Goal: Understand process/instructions: Learn how to perform a task or action

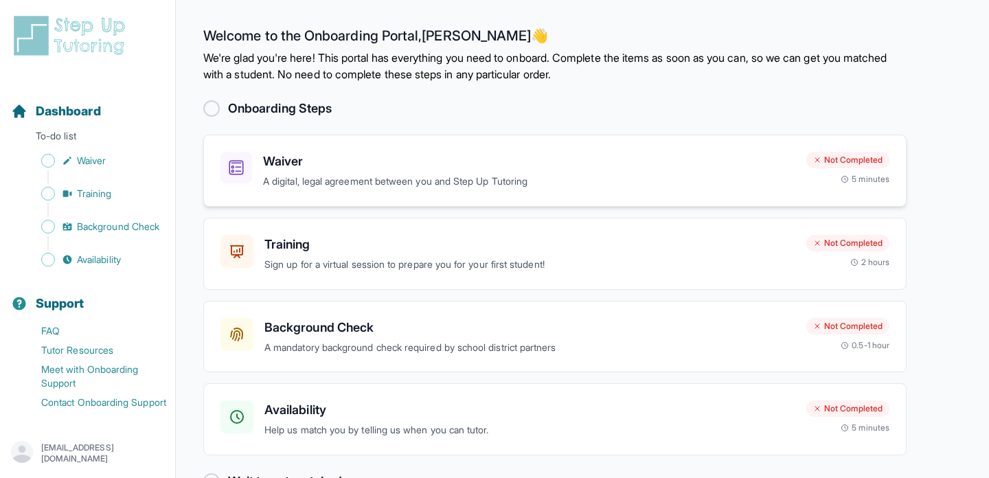
click at [543, 159] on h3 "Waiver" at bounding box center [529, 161] width 532 height 19
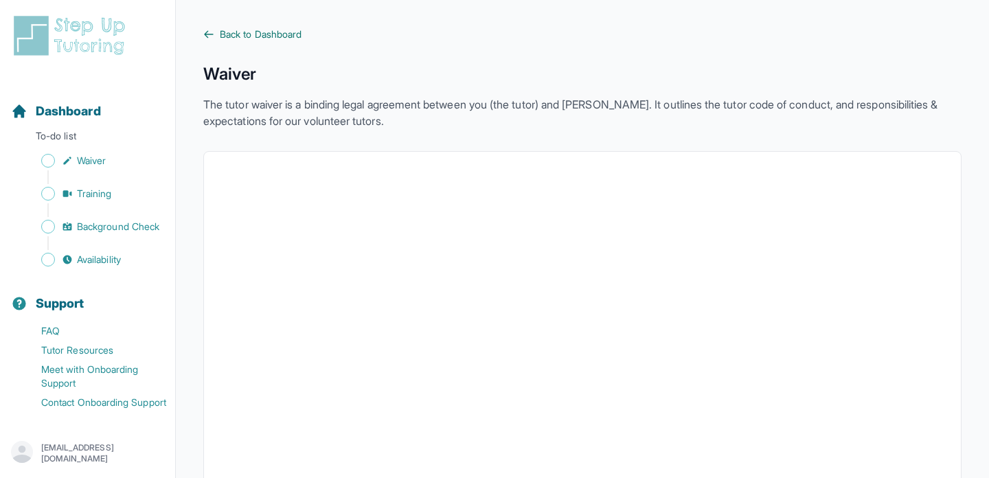
click at [206, 36] on icon at bounding box center [209, 34] width 8 height 6
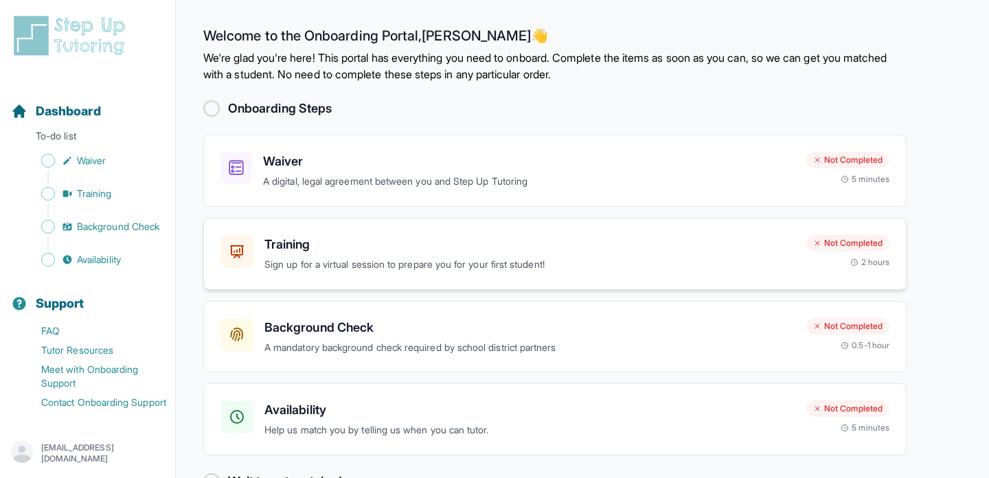
click at [472, 257] on p "Sign up for a virtual session to prepare you for your first student!" at bounding box center [529, 265] width 531 height 16
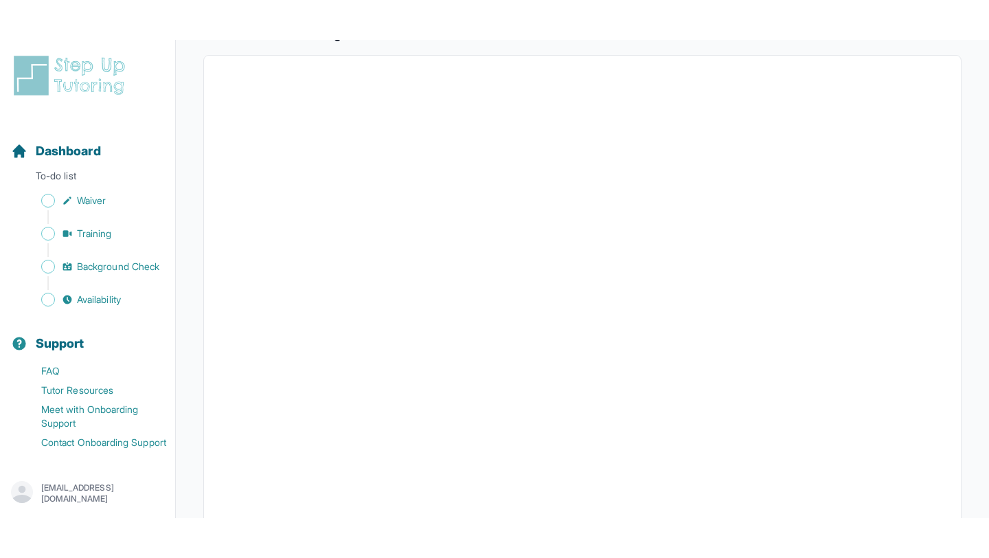
scroll to position [253, 0]
